Goal: Navigation & Orientation: Find specific page/section

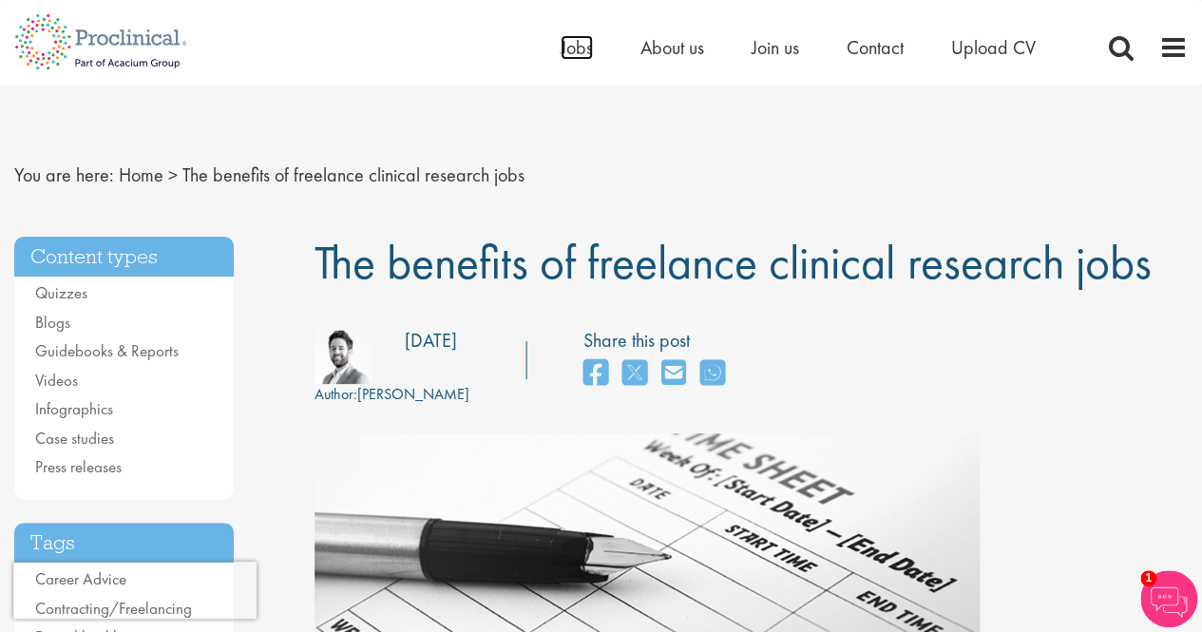
drag, startPoint x: 577, startPoint y: 44, endPoint x: 602, endPoint y: 36, distance: 26.8
click at [577, 44] on span "Jobs" at bounding box center [577, 47] width 32 height 25
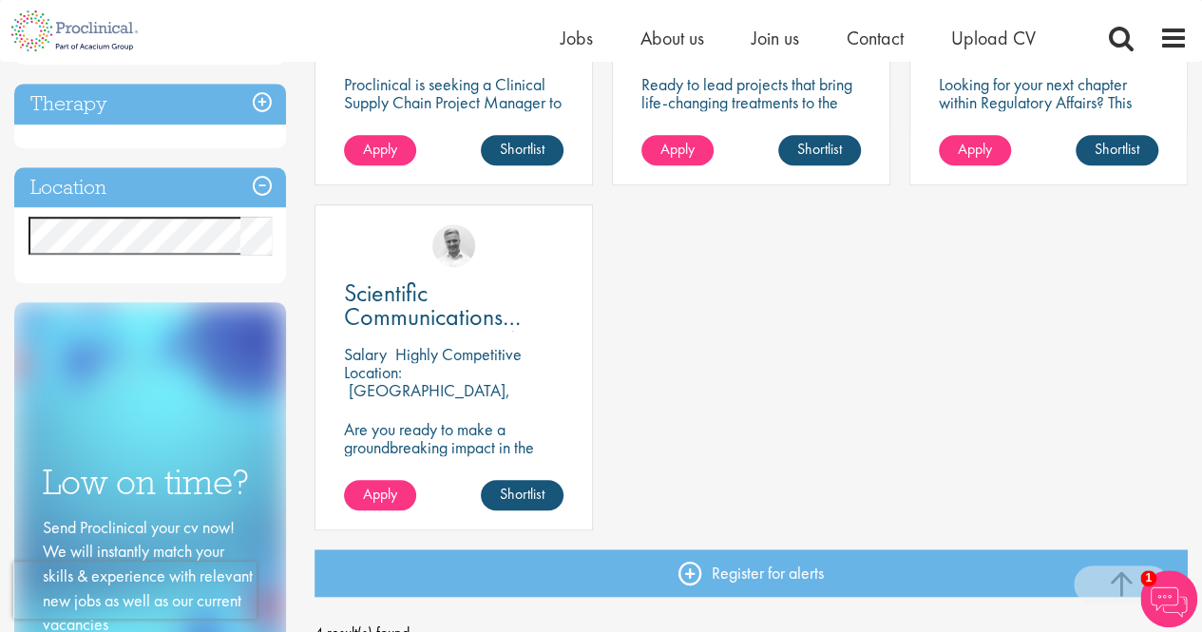
scroll to position [570, 0]
